Goal: Find contact information: Find contact information

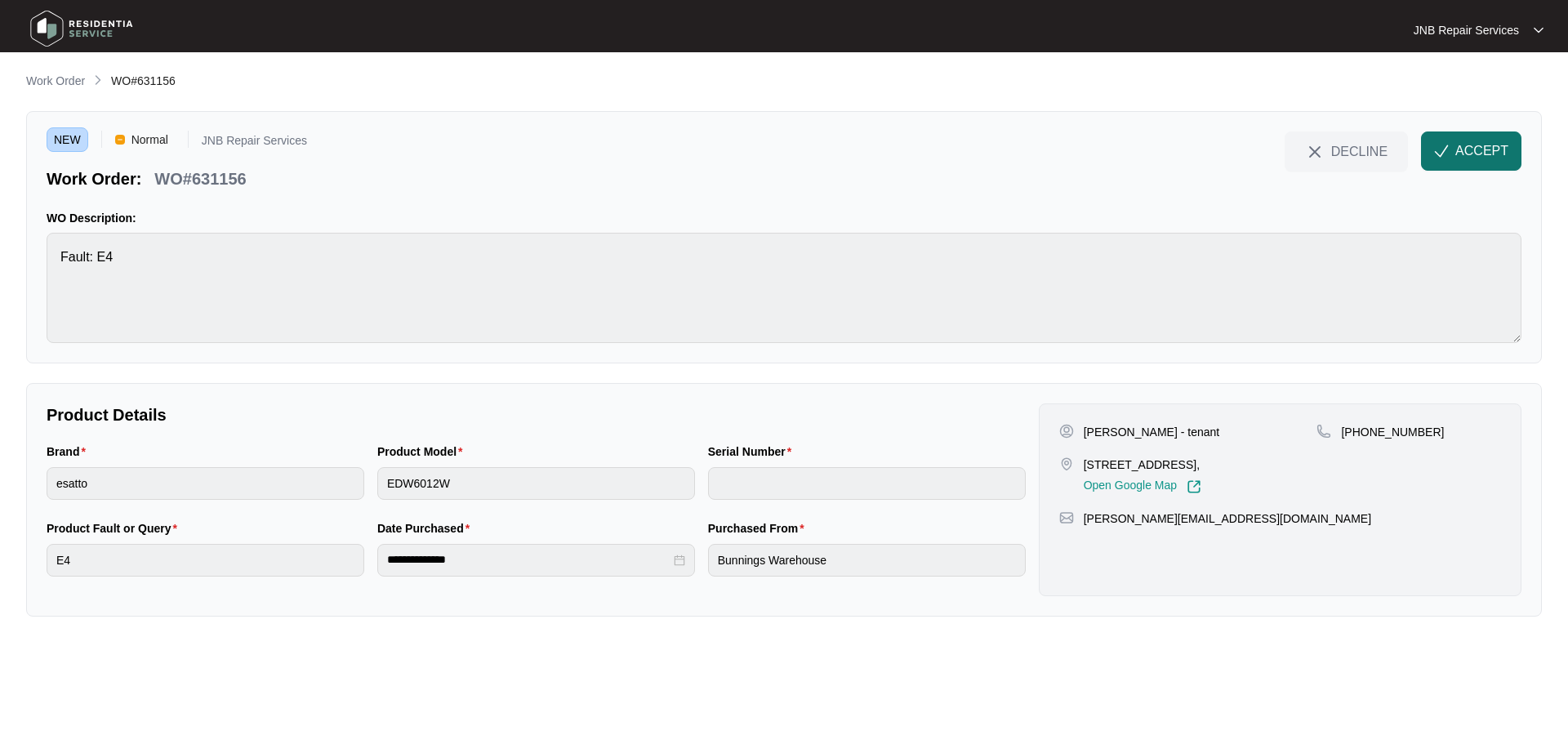
click at [1484, 154] on span "ACCEPT" at bounding box center [1482, 151] width 53 height 19
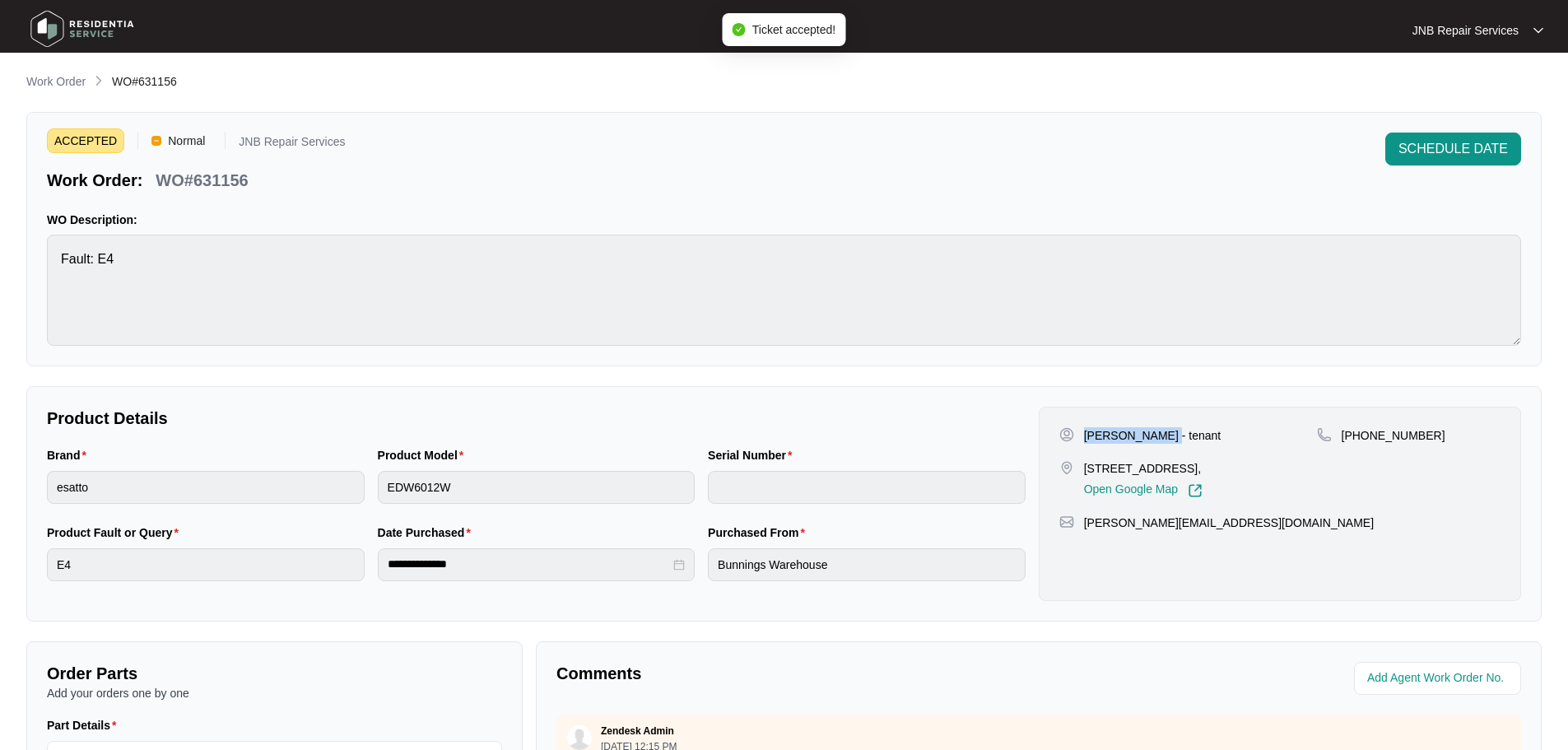
drag, startPoint x: 1093, startPoint y: 435, endPoint x: 1159, endPoint y: 436, distance: 66.0
click at [1159, 436] on p "[PERSON_NAME] - tenant" at bounding box center [1152, 436] width 137 height 17
copy p "[PERSON_NAME]"
drag, startPoint x: 1086, startPoint y: 466, endPoint x: 1293, endPoint y: 470, distance: 207.0
click at [1293, 470] on div "[STREET_ADDRESS], Open Google Map" at bounding box center [1188, 478] width 258 height 38
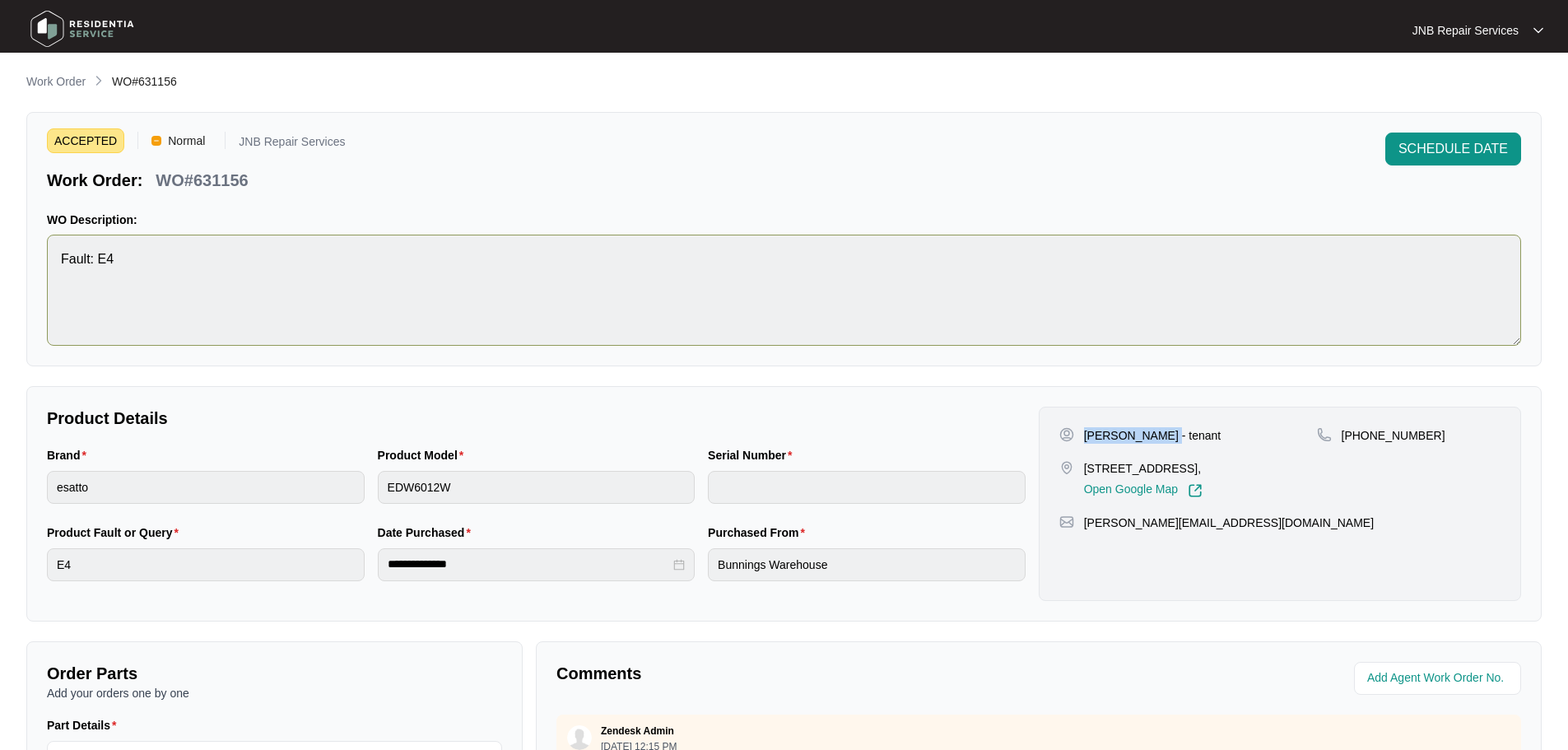
copy p "[STREET_ADDRESS],"
drag, startPoint x: 1361, startPoint y: 436, endPoint x: 1446, endPoint y: 429, distance: 85.3
click at [1446, 429] on div "[PHONE_NUMBER]" at bounding box center [1408, 436] width 183 height 17
copy p "429 231 118"
